Goal: Find specific page/section: Find specific page/section

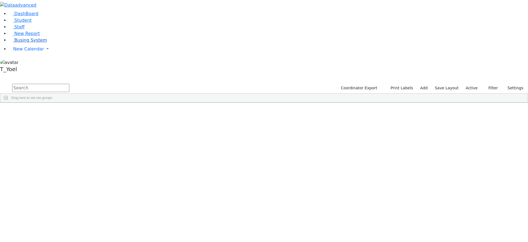
click at [32, 43] on span "Busing System" at bounding box center [30, 39] width 33 height 5
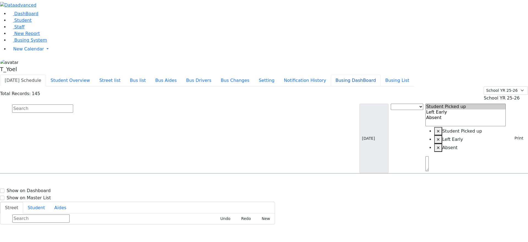
click at [374, 75] on button "Busing DashBoard" at bounding box center [356, 81] width 50 height 12
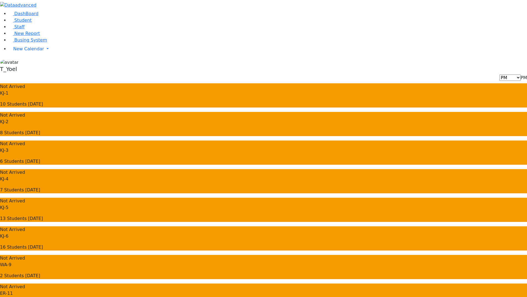
click at [41, 3] on use "button" at bounding box center [41, 3] width 0 height 0
